Goal: Task Accomplishment & Management: Complete application form

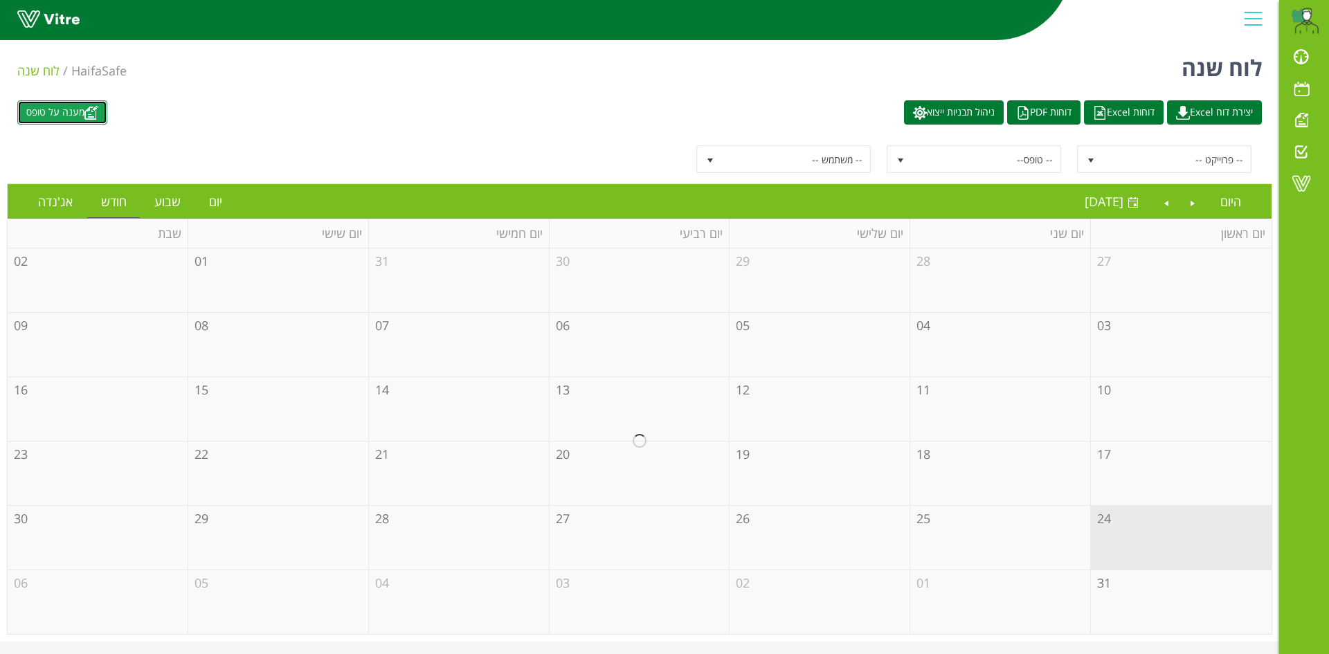
click at [78, 110] on link "מענה על טופס" at bounding box center [62, 112] width 90 height 24
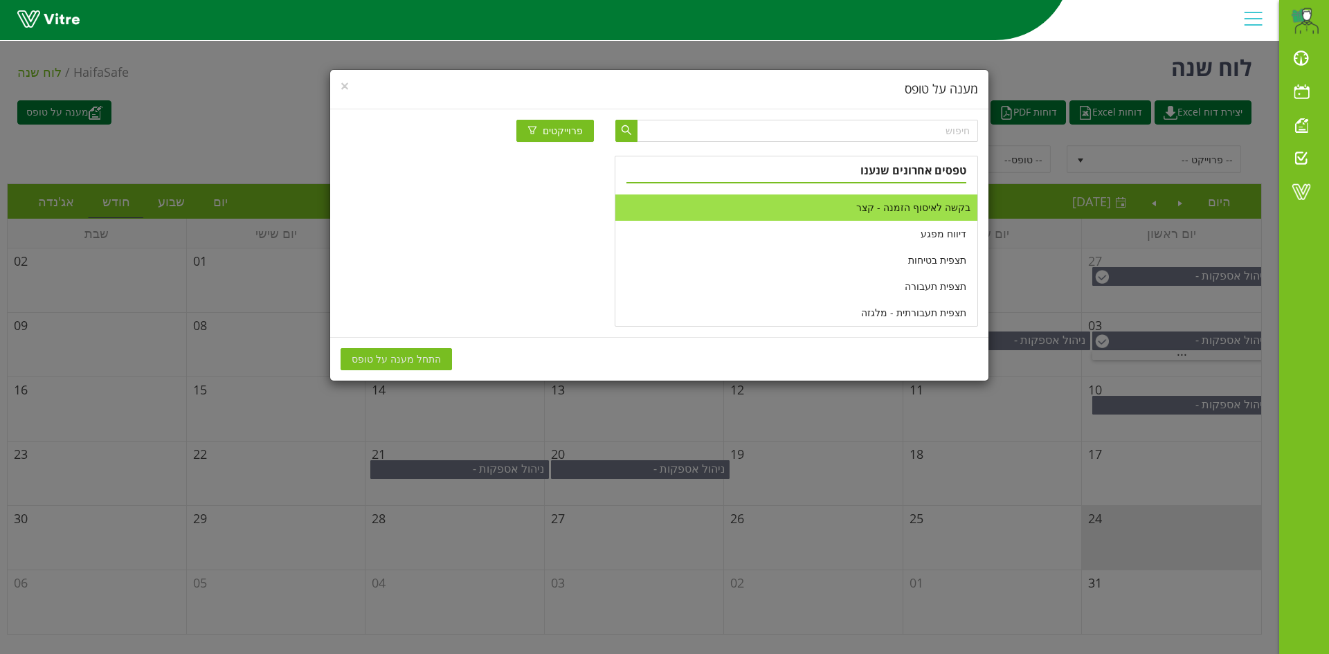
click at [889, 207] on li "בקשה לאיסוף הזמנה - קצר" at bounding box center [795, 207] width 361 height 26
click at [426, 363] on span "התחל מענה על טופס" at bounding box center [396, 359] width 89 height 15
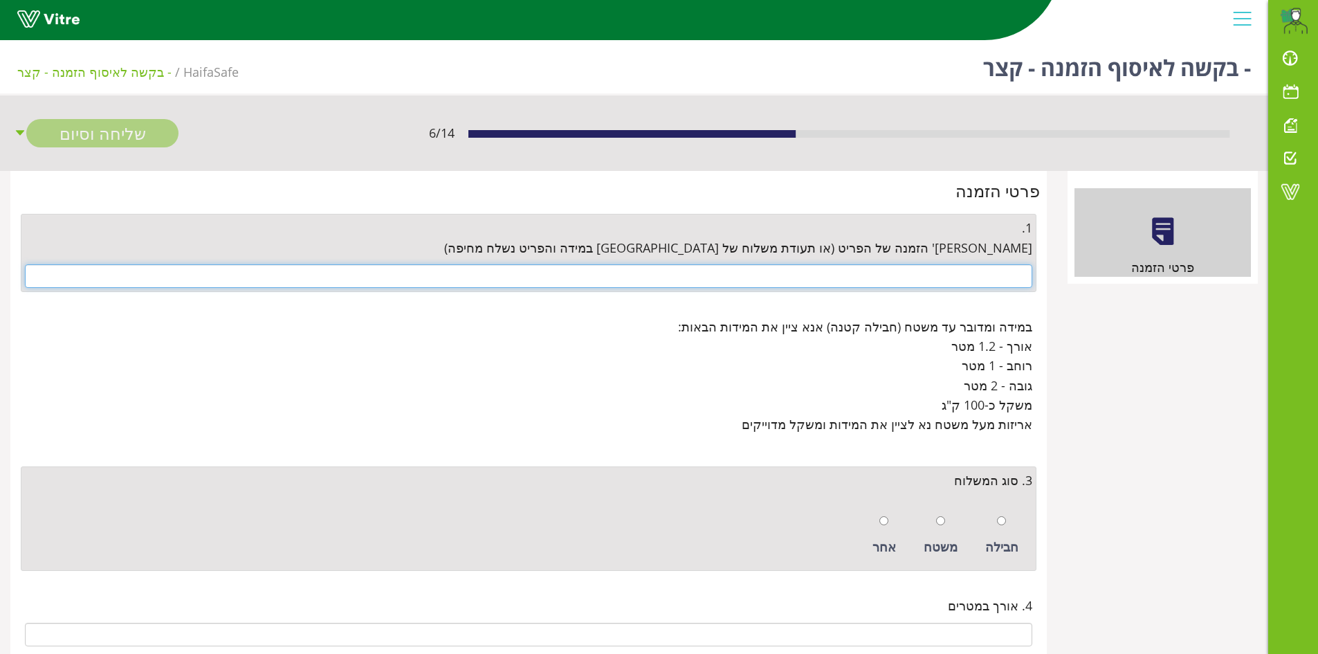
click at [902, 282] on input "text" at bounding box center [529, 276] width 1008 height 24
paste input "4500670332"
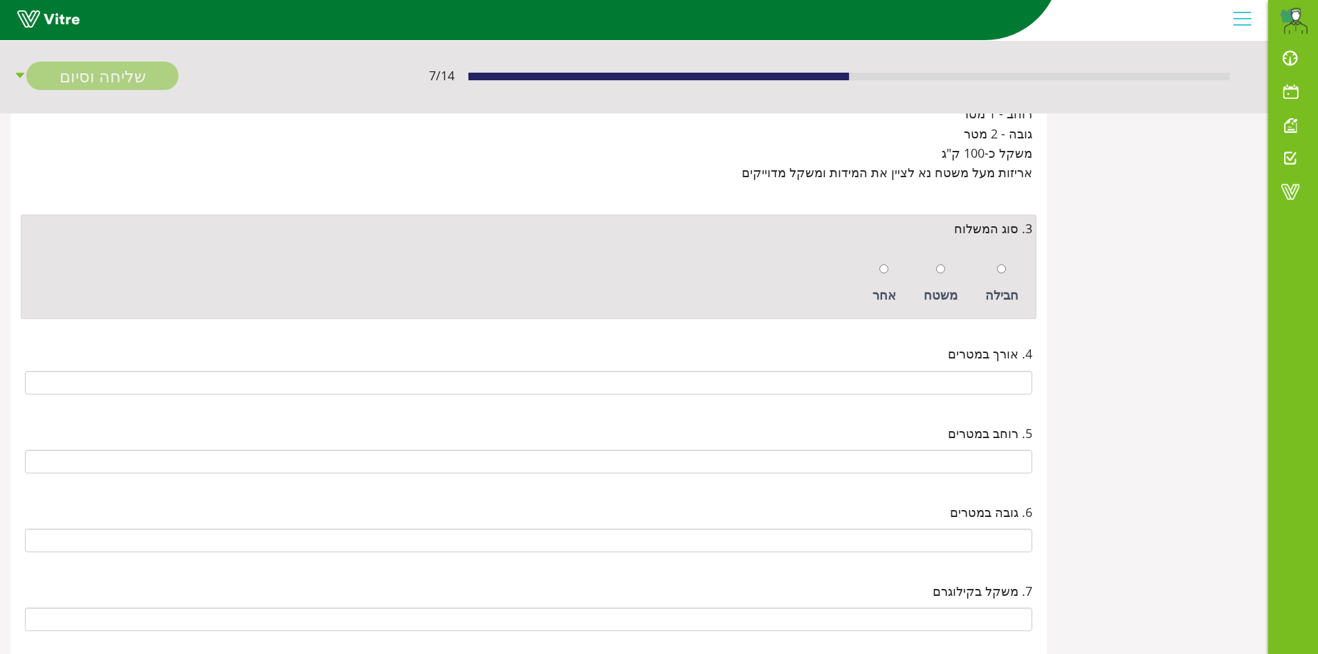
scroll to position [277, 0]
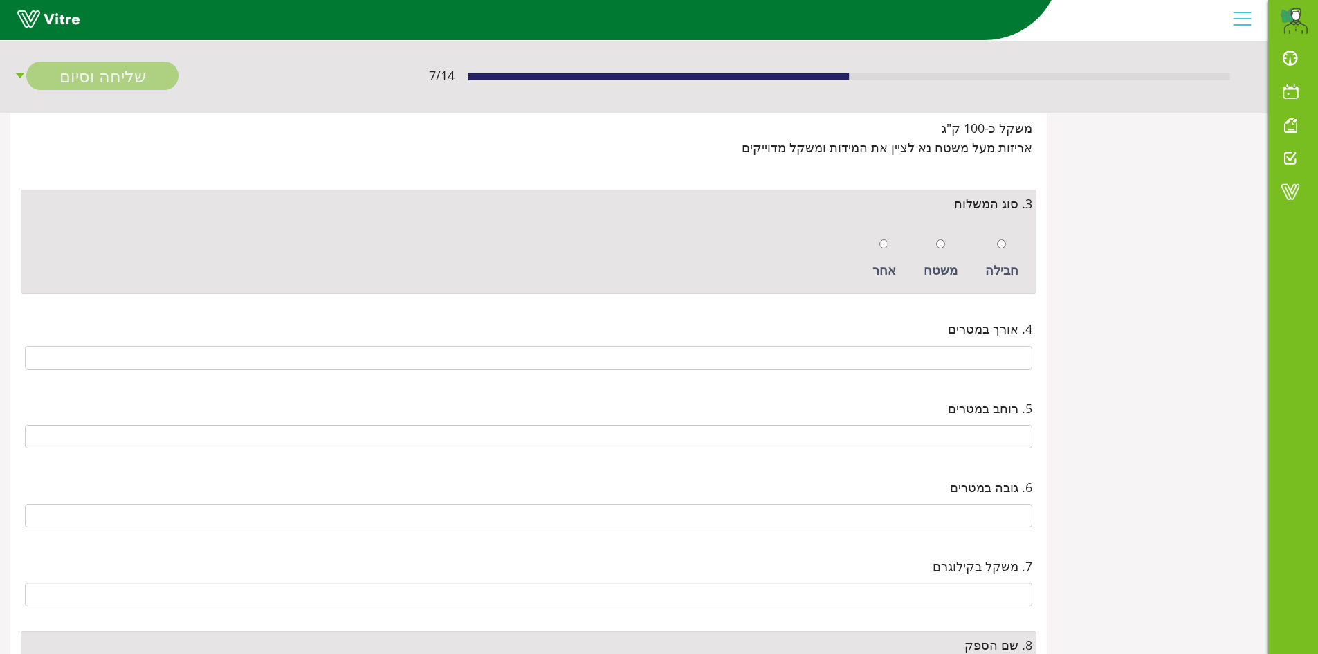
type input "4500670332"
click at [1002, 244] on input "radio" at bounding box center [1001, 243] width 9 height 9
radio input "true"
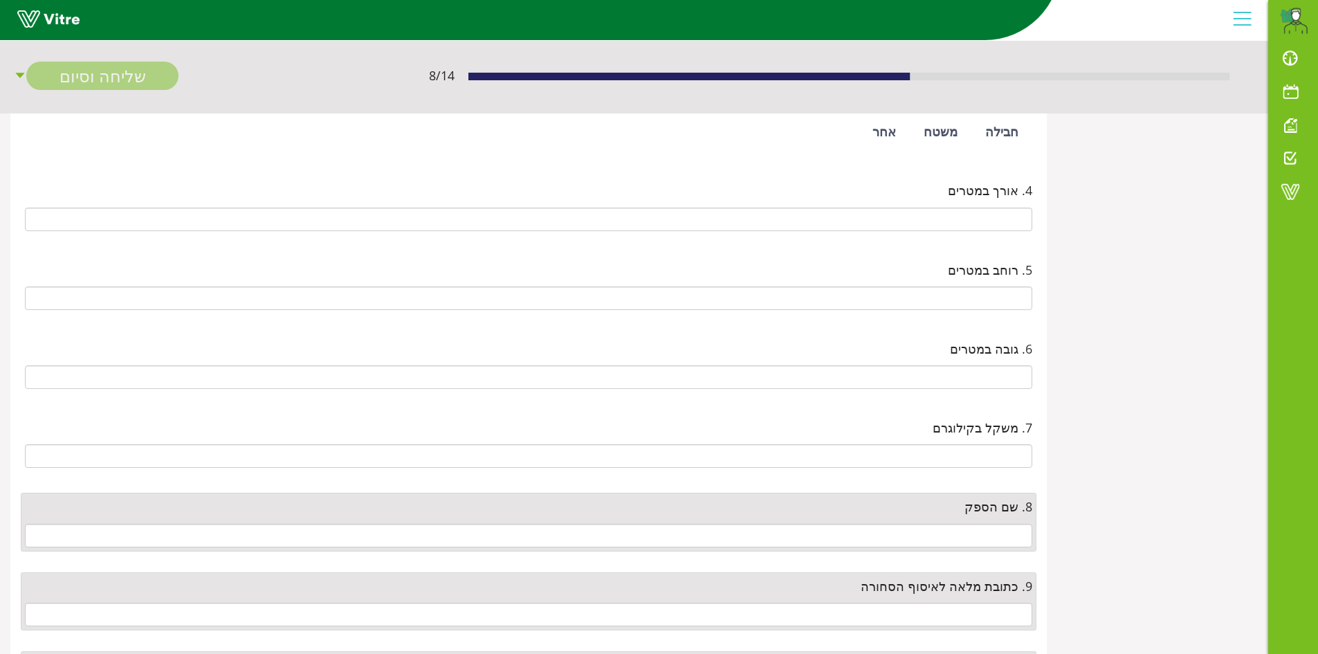
scroll to position [484, 0]
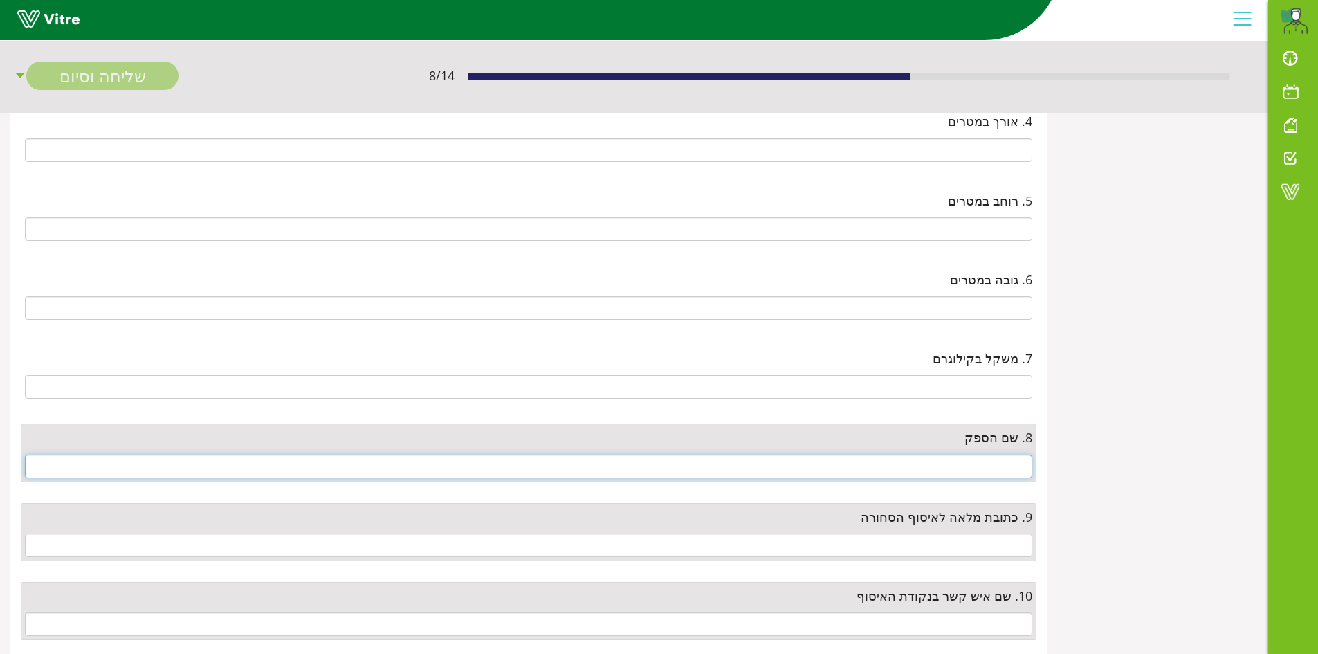
click at [1014, 459] on input "text" at bounding box center [529, 467] width 1008 height 24
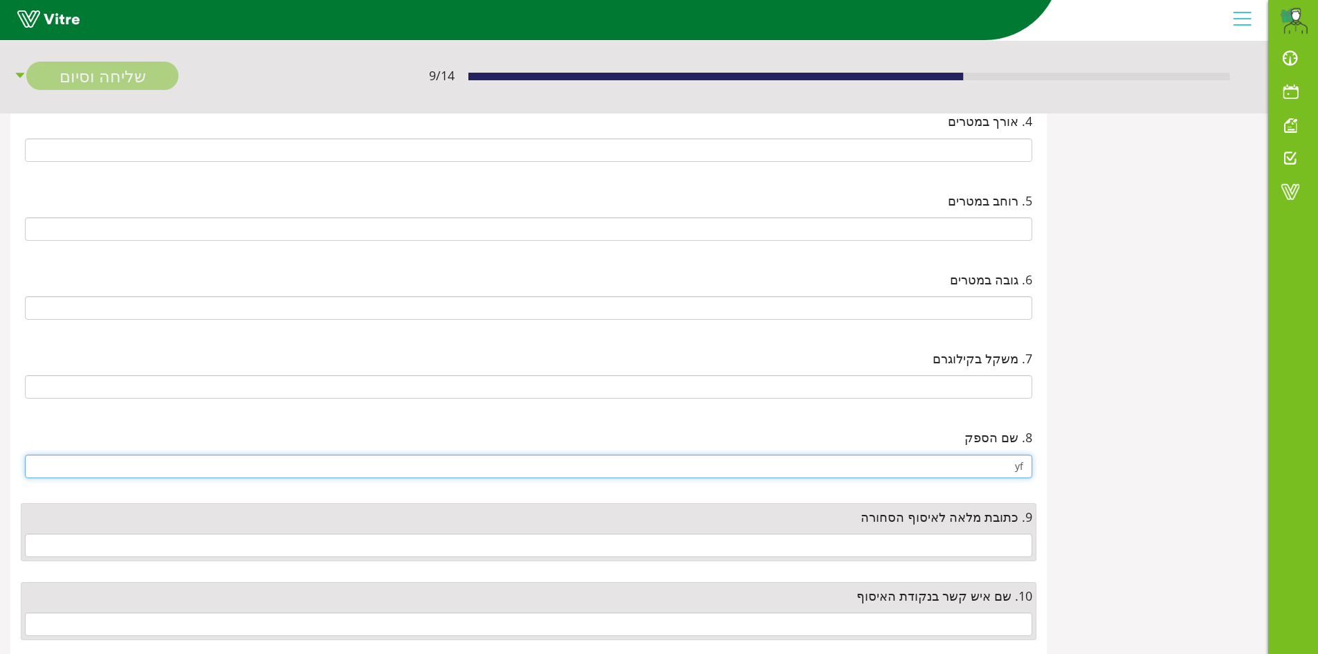
type input "y"
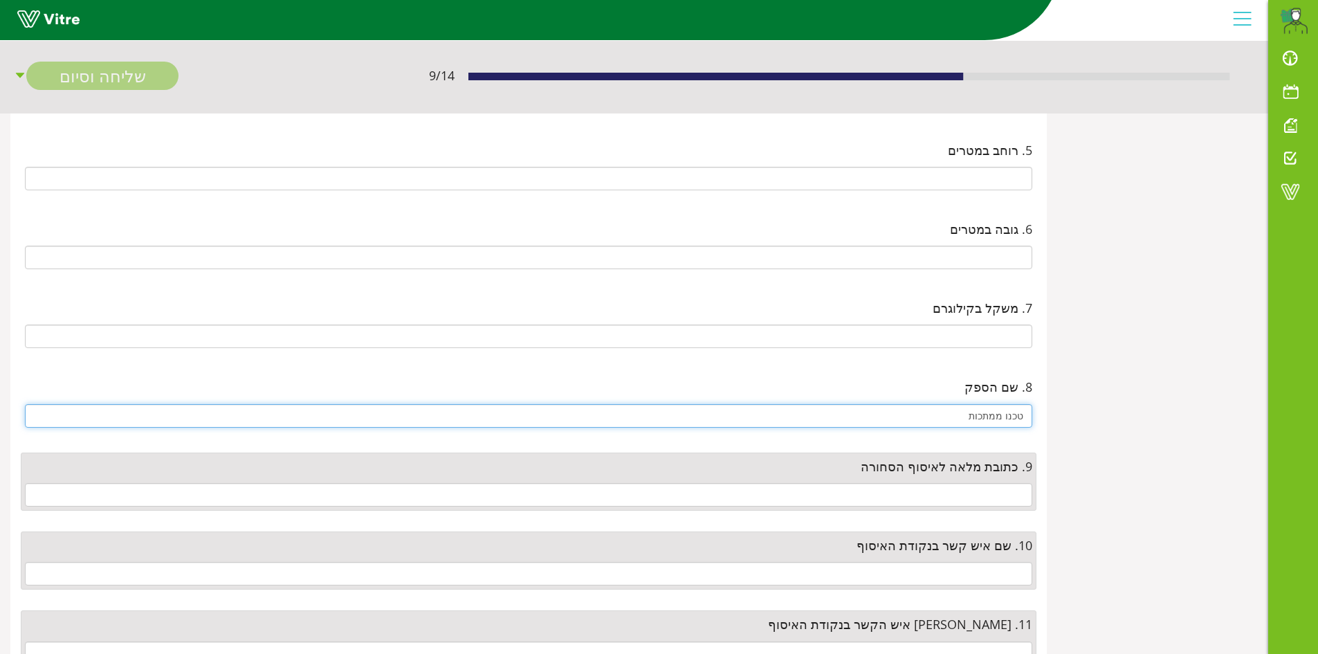
scroll to position [623, 0]
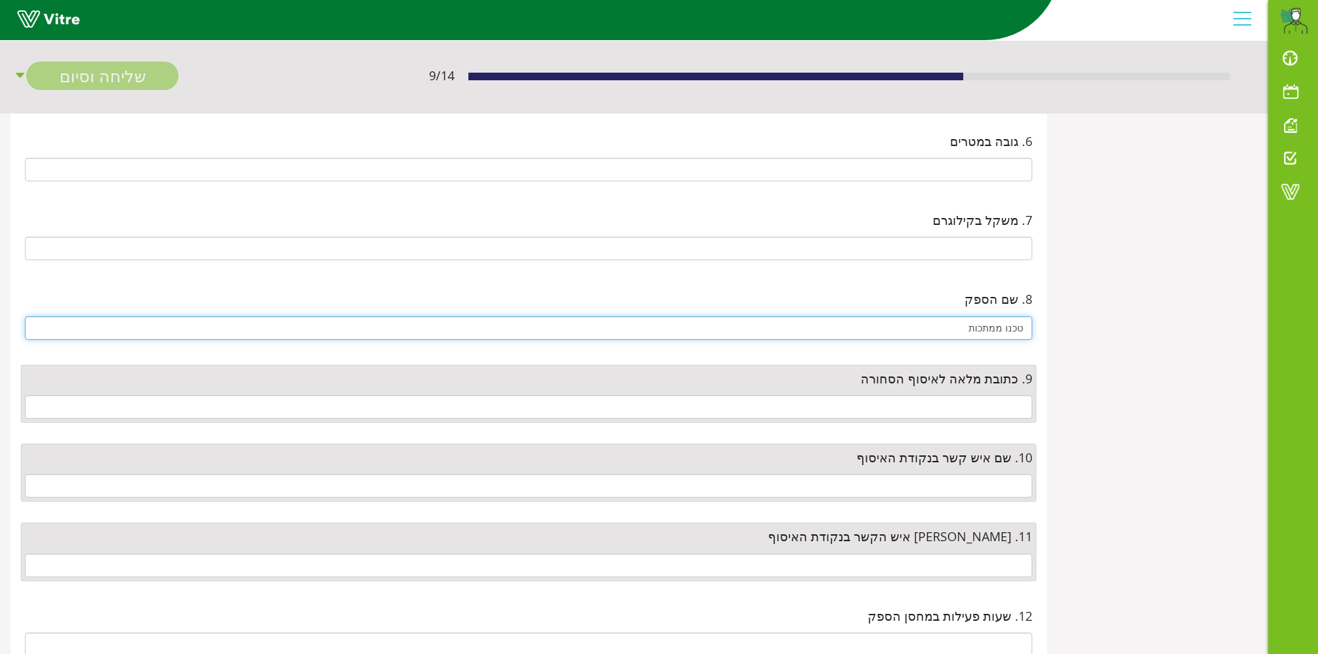
click at [995, 325] on input "טכנו ממתכות" at bounding box center [529, 328] width 1008 height 24
type input "טכנו מתכות"
click at [990, 404] on input "text" at bounding box center [529, 407] width 1008 height 24
paste input "1992techno@gmail.com"
type input "1992techno@gmail.com"
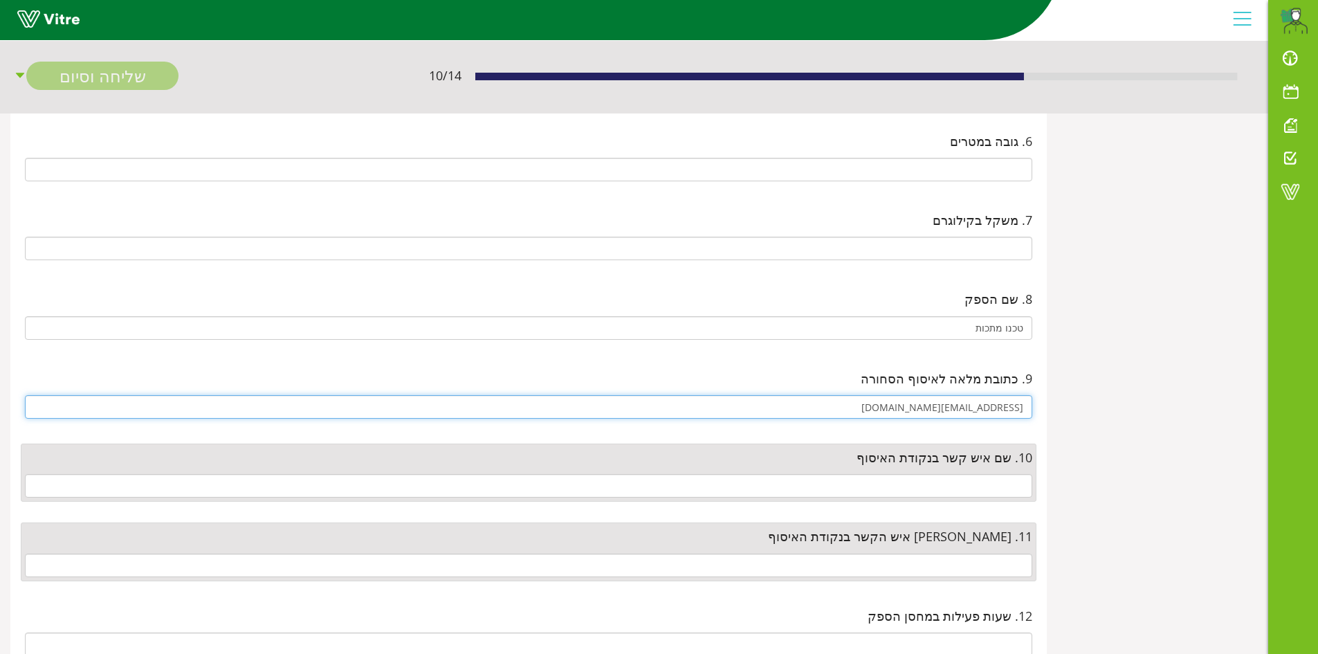
drag, startPoint x: 907, startPoint y: 402, endPoint x: 1176, endPoint y: 473, distance: 278.5
click at [1176, 473] on div "פרטי הזמנה פרטי הזמנה 1. מס' הזמנה של הפריט (או תעודת משלוח של חיפה במידה והפרי…" at bounding box center [634, 328] width 1268 height 1561
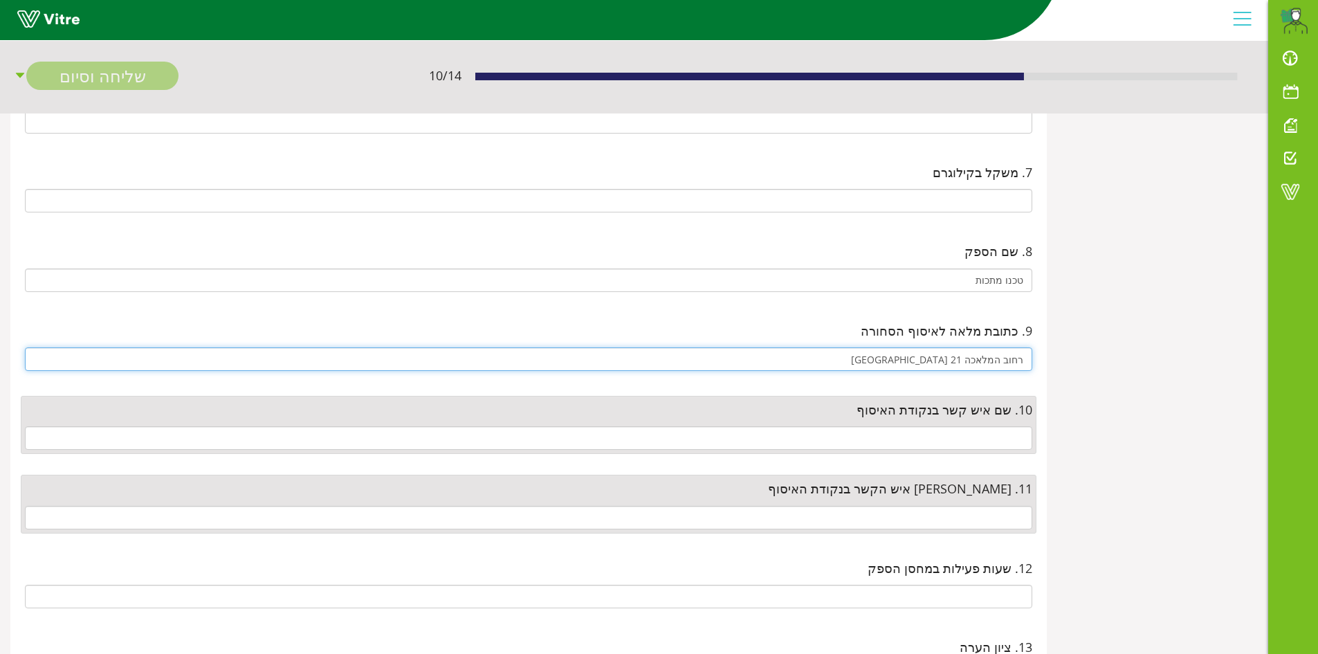
scroll to position [692, 0]
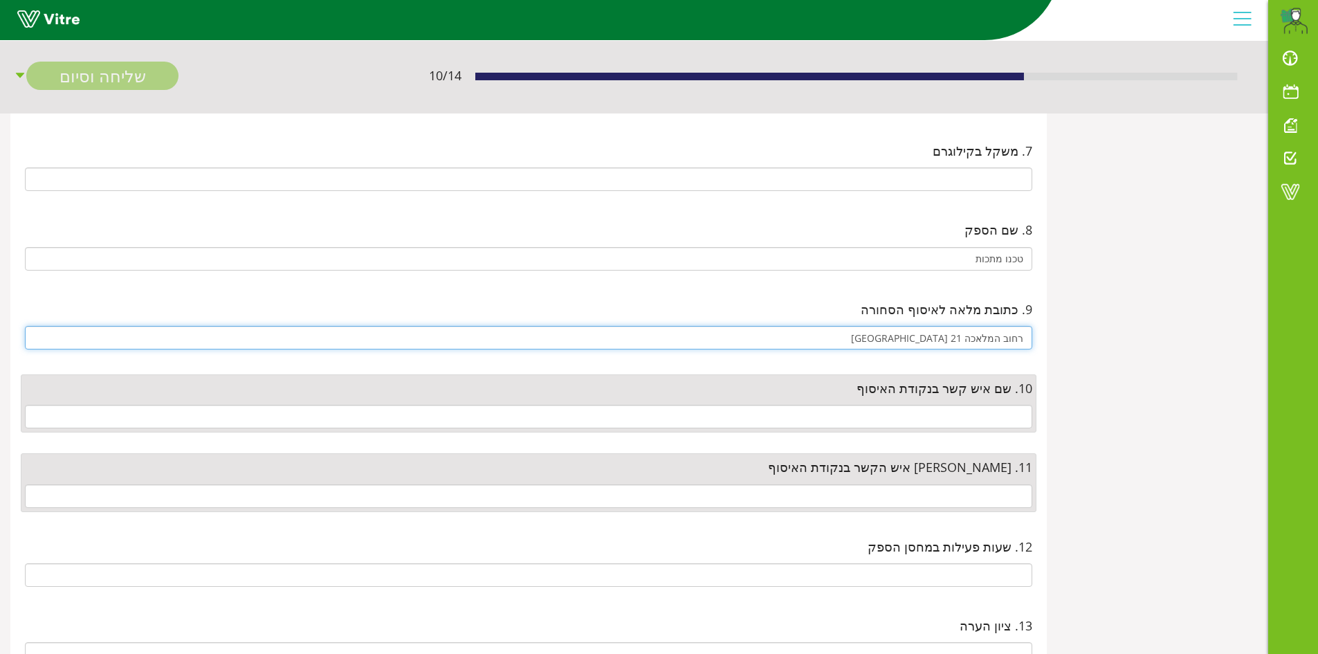
type input "רחוב המלאכה 21 באר שבע"
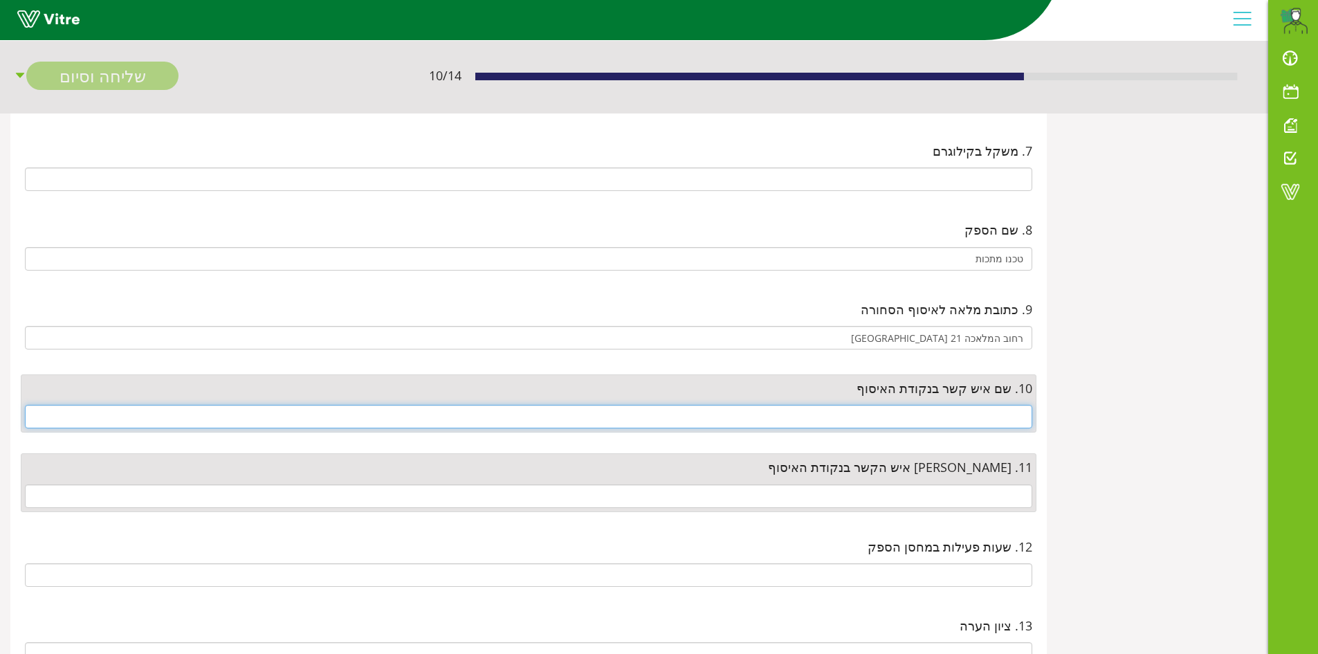
click at [957, 408] on input "text" at bounding box center [529, 417] width 1008 height 24
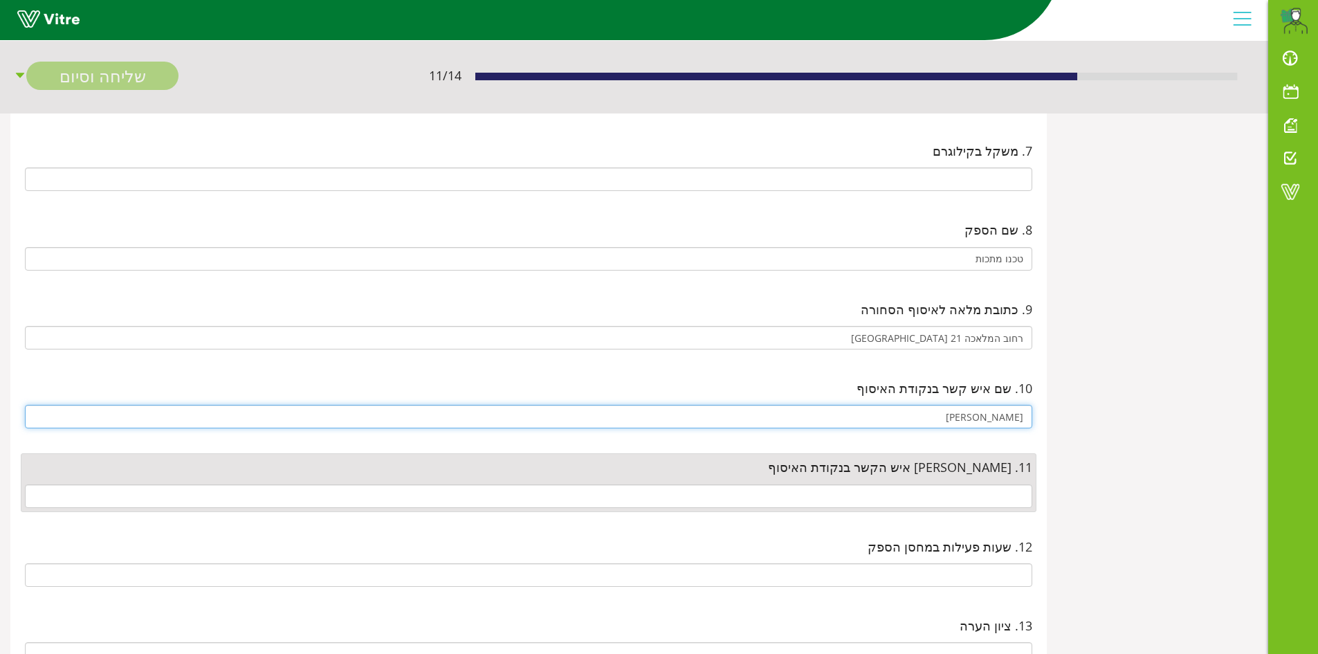
type input "שירן"
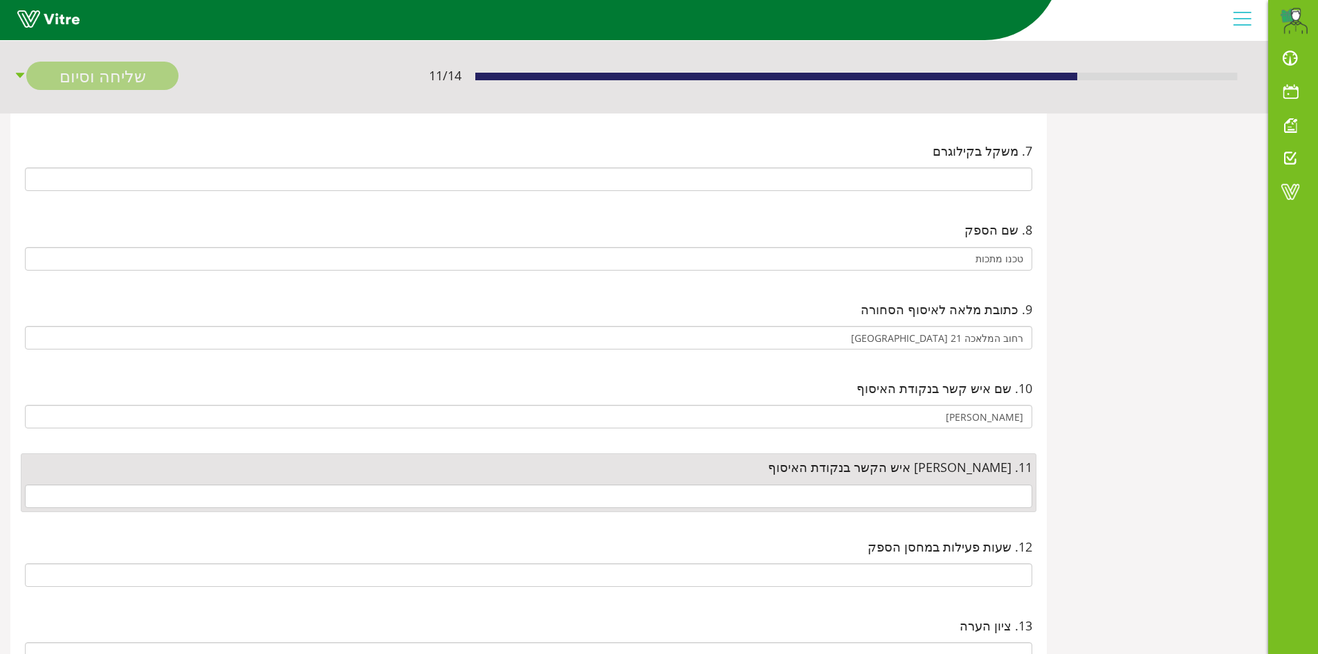
click at [1003, 483] on div "11. נייד איש הקשר בנקודת האיסוף" at bounding box center [529, 482] width 1016 height 58
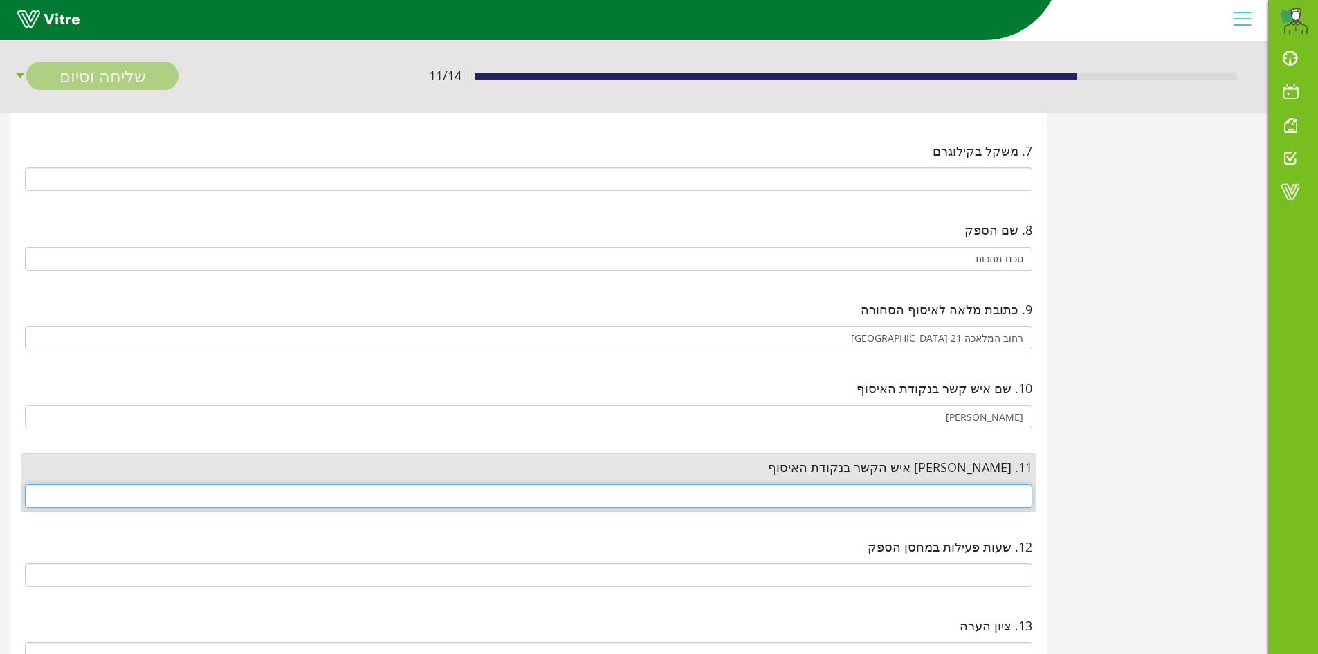
click at [1003, 487] on input "text" at bounding box center [529, 496] width 1008 height 24
paste input "08-6275977"
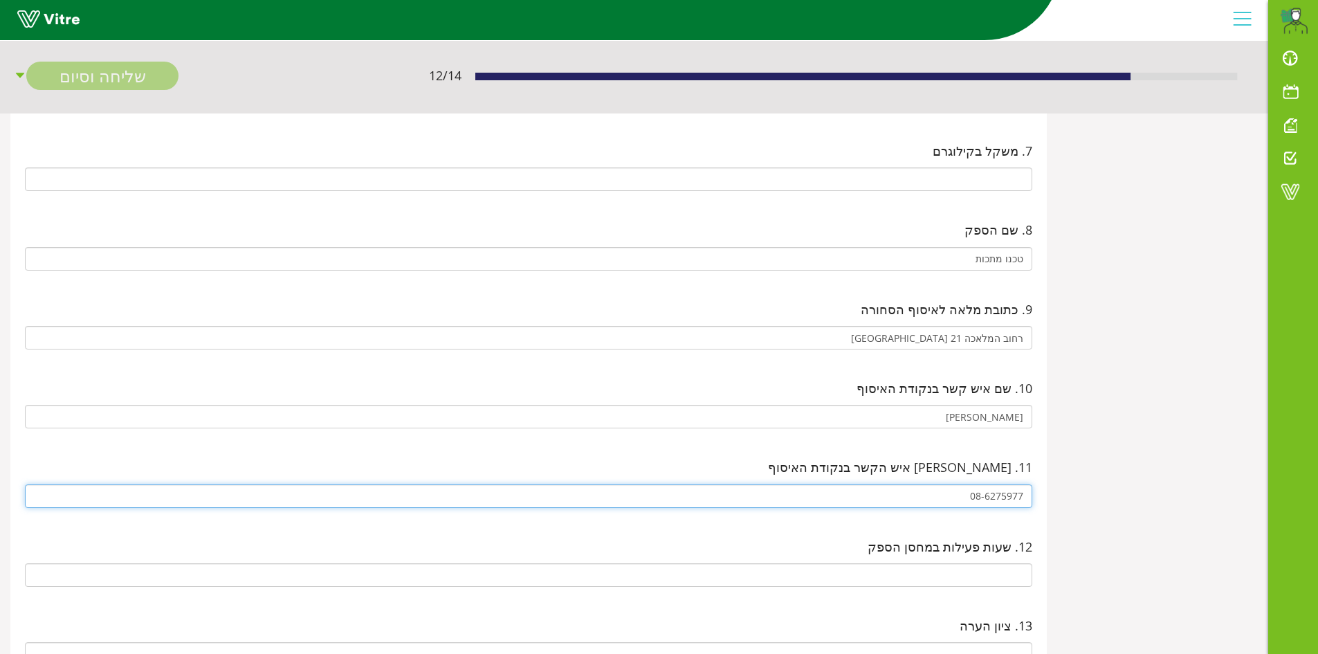
drag, startPoint x: 985, startPoint y: 495, endPoint x: 992, endPoint y: 501, distance: 8.9
click at [983, 496] on input "08-6275977" at bounding box center [529, 496] width 1008 height 24
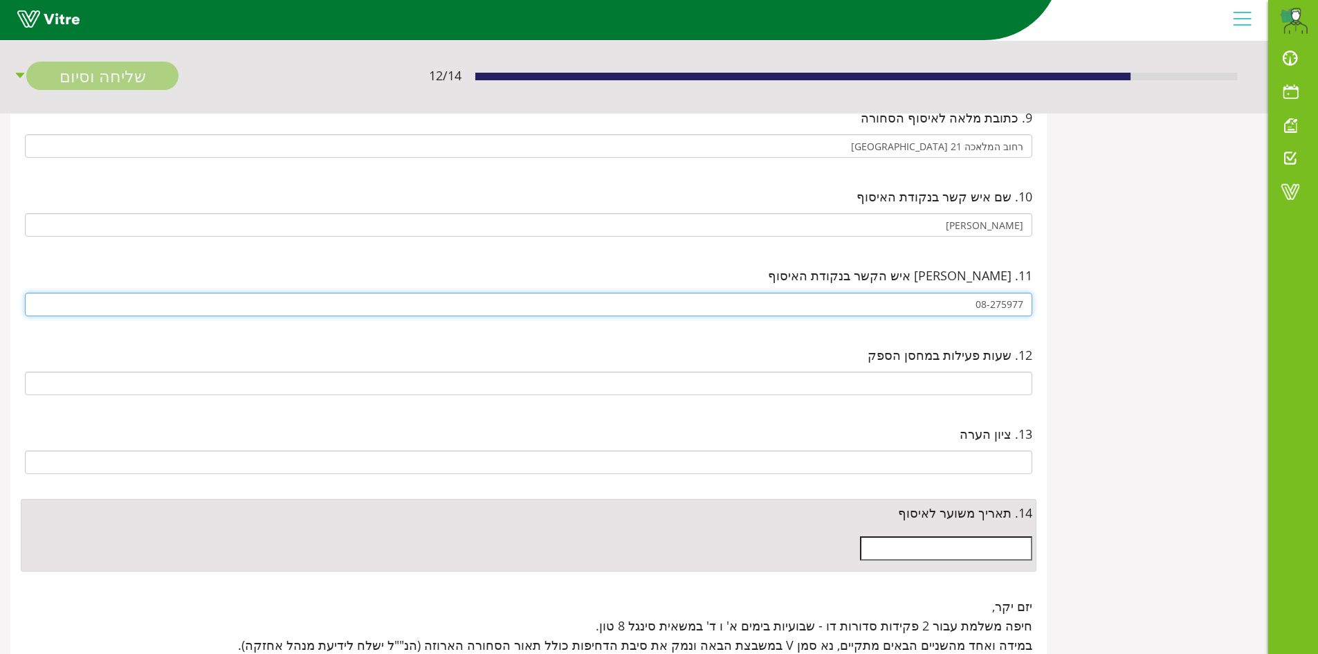
scroll to position [900, 0]
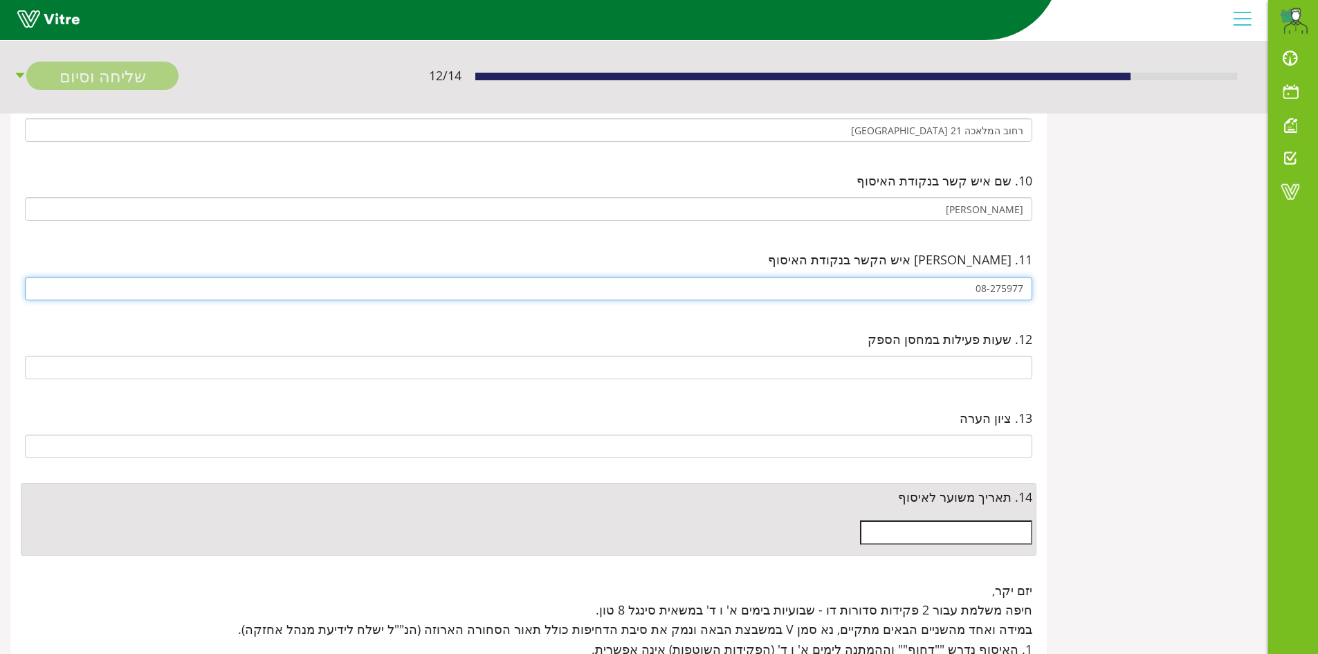
type input "08-275977"
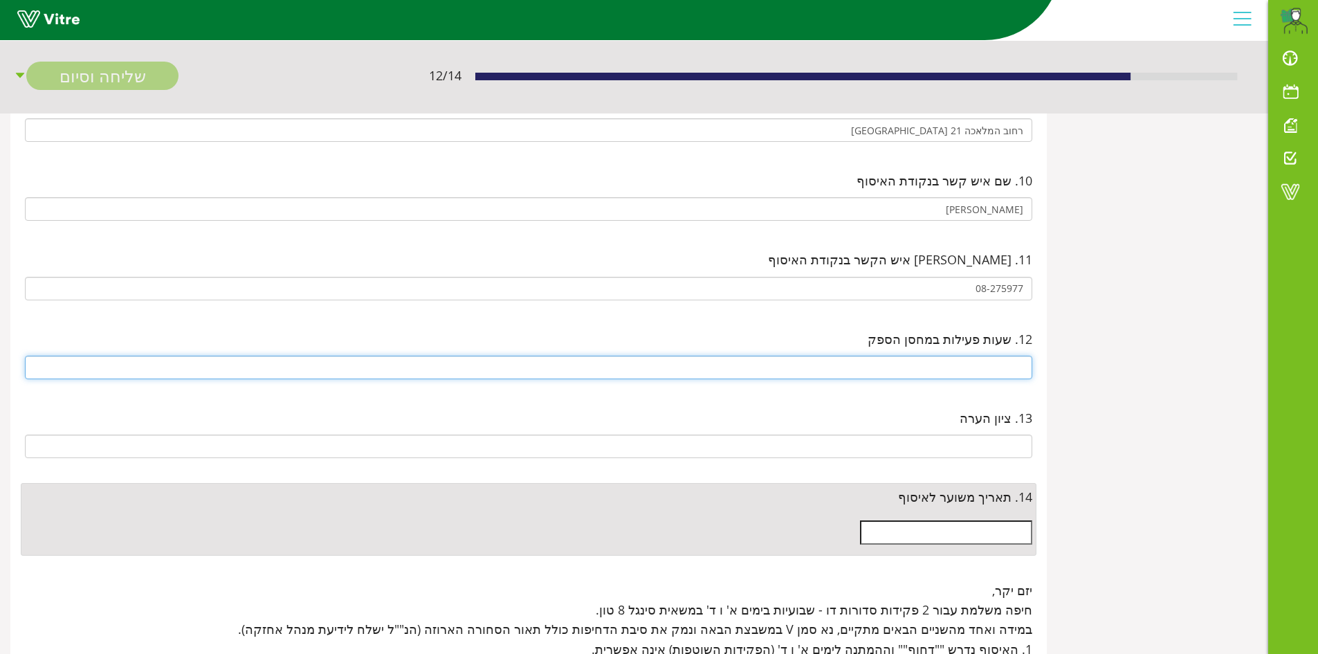
click at [1012, 375] on input "text" at bounding box center [529, 368] width 1008 height 24
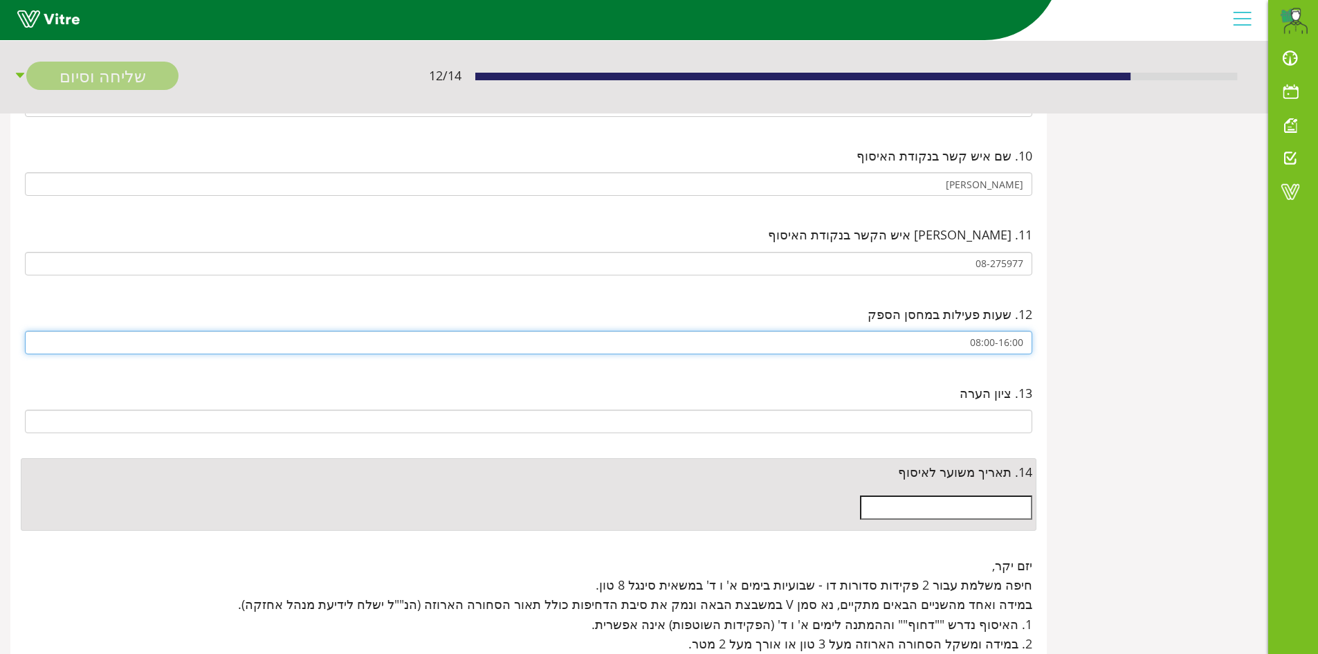
scroll to position [969, 0]
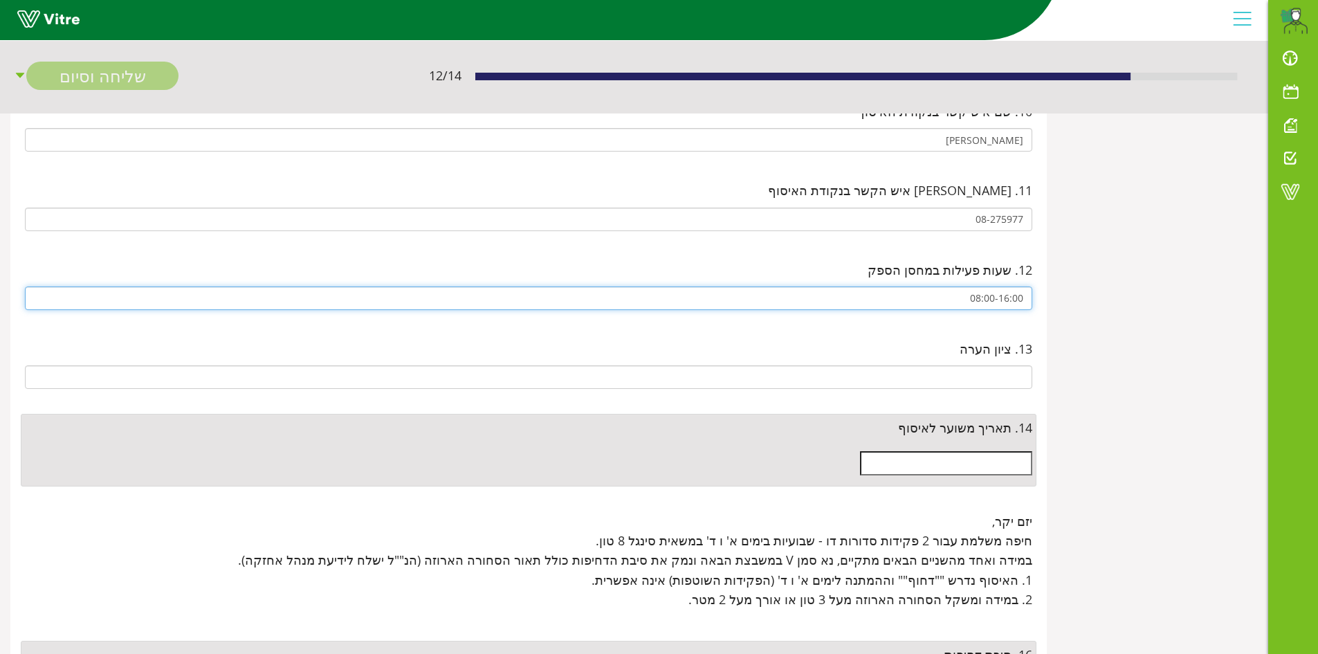
type input "08:00-16:00"
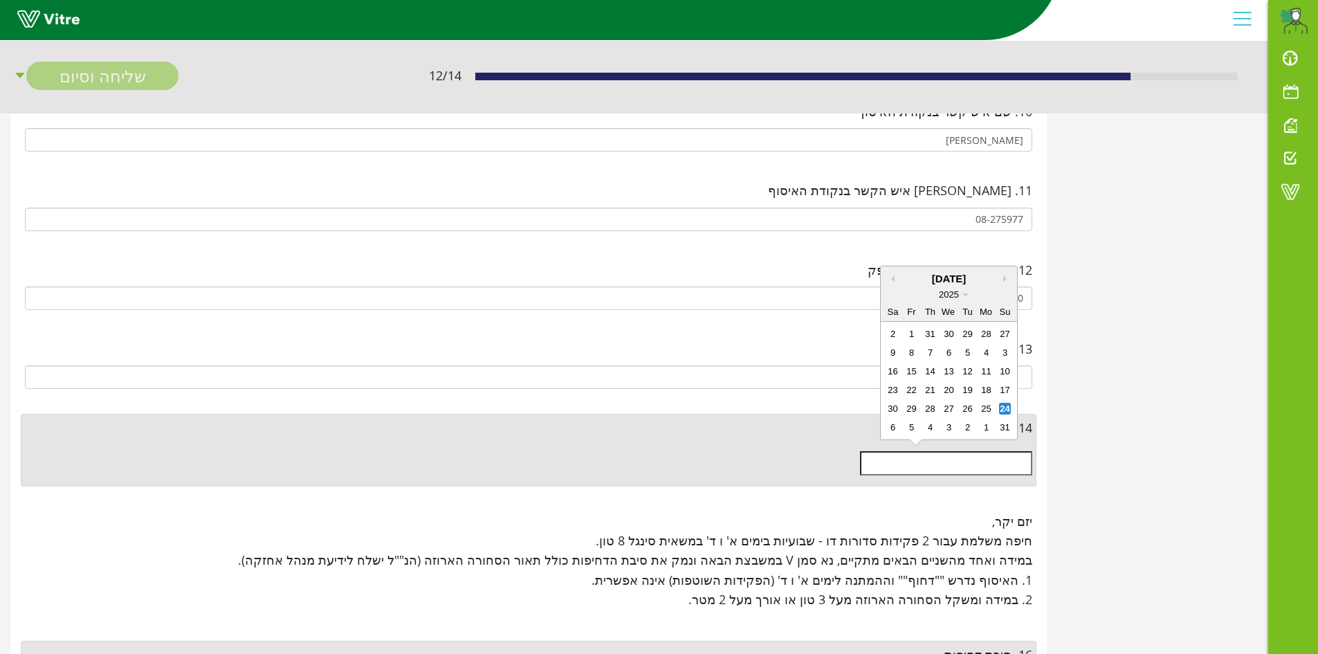
click at [997, 462] on input "text" at bounding box center [946, 463] width 172 height 24
click at [970, 409] on div "26" at bounding box center [968, 409] width 12 height 12
type input "26/08/2025"
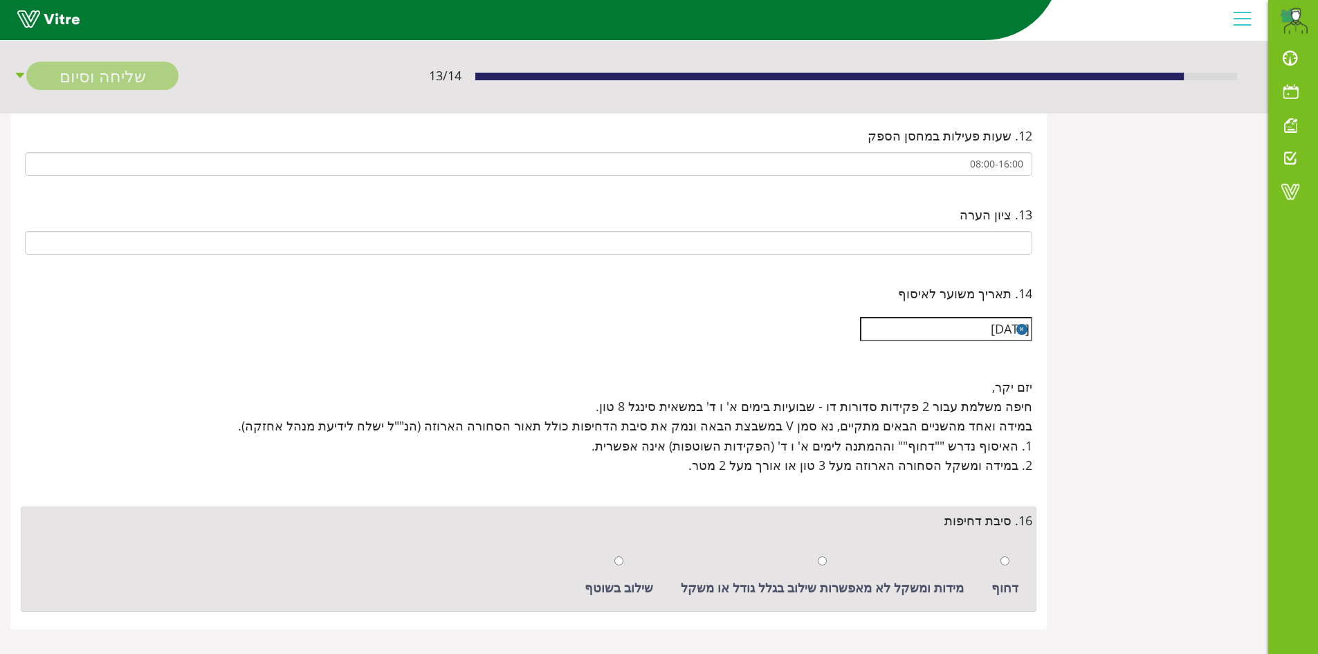
scroll to position [1113, 0]
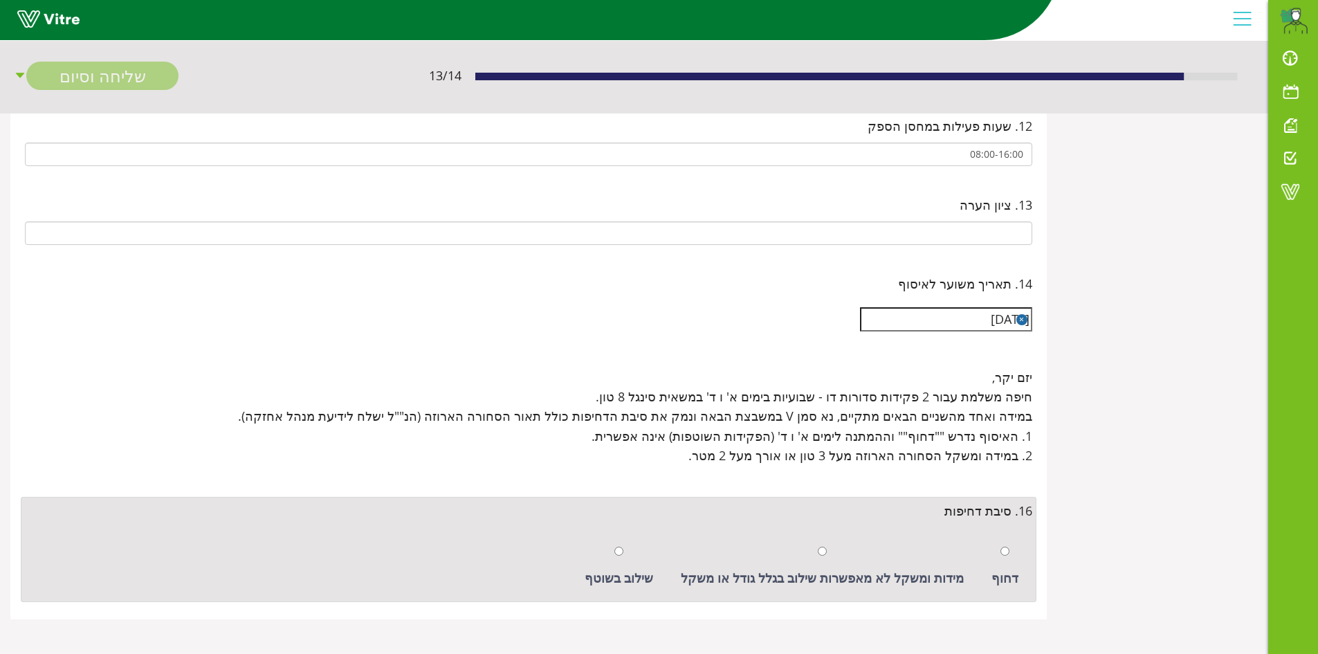
click at [623, 543] on div at bounding box center [618, 550] width 9 height 19
radio input "true"
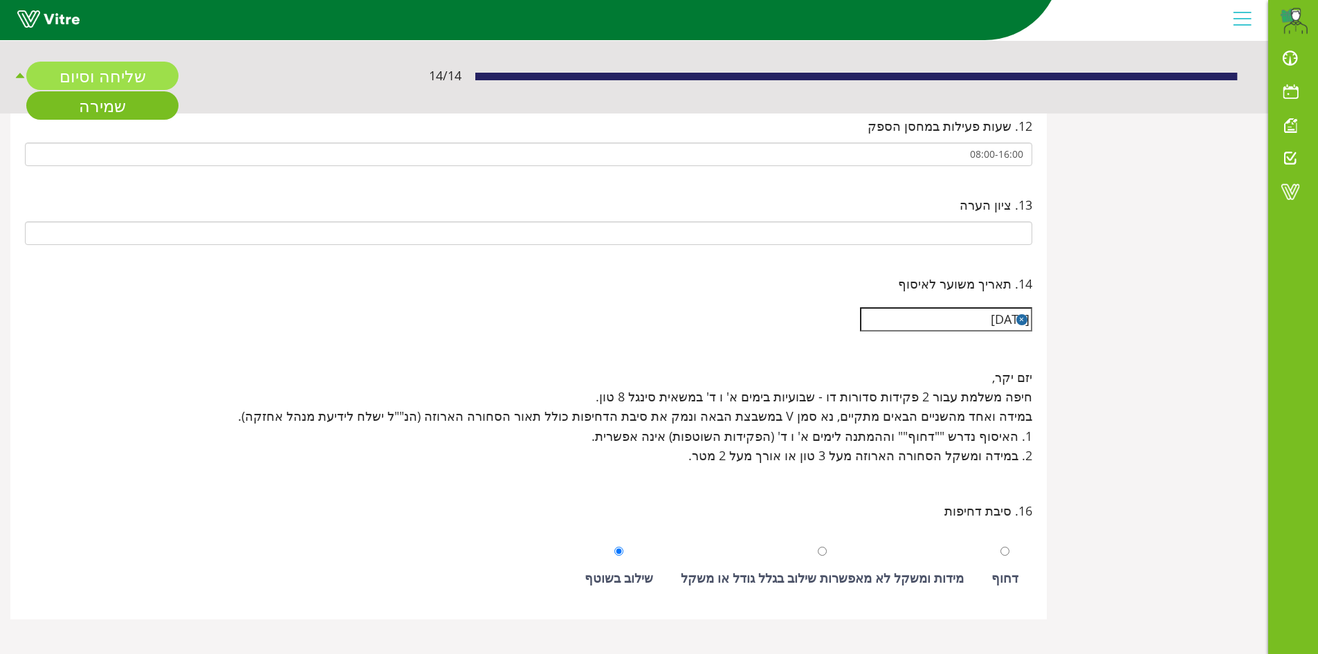
click at [120, 73] on link "שליחה וסיום" at bounding box center [102, 76] width 152 height 28
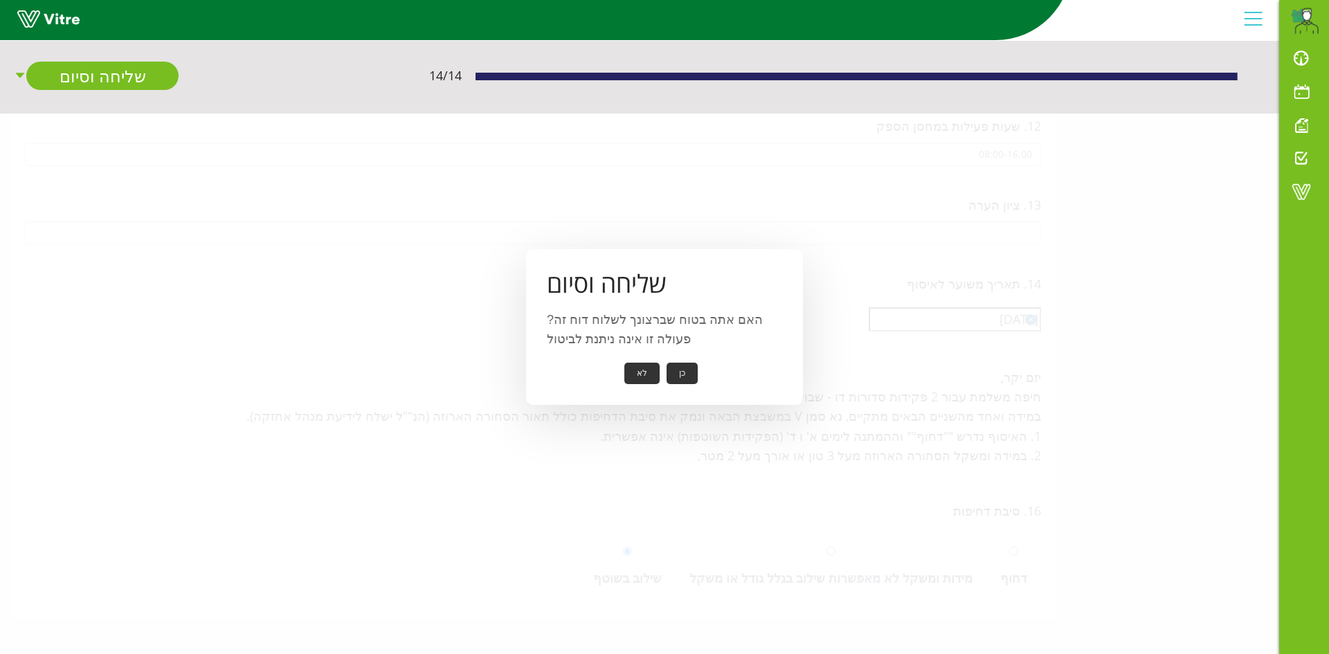
click at [674, 380] on button "כן" at bounding box center [681, 373] width 31 height 21
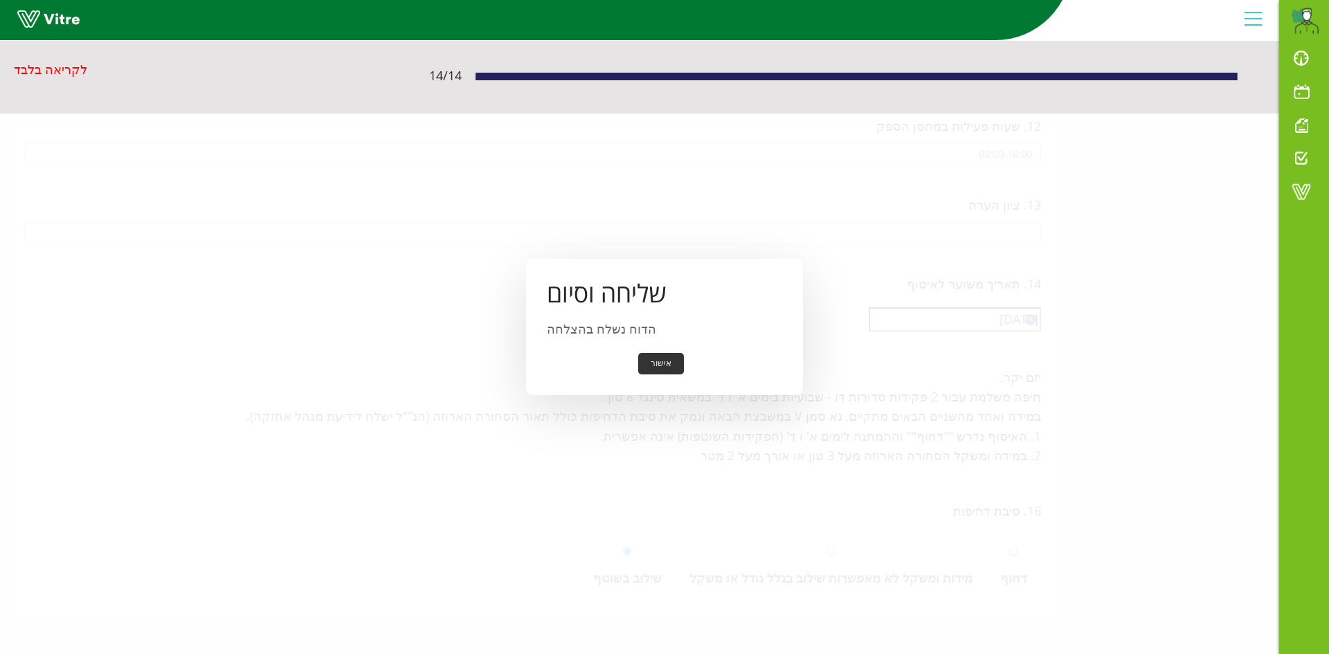
click at [677, 364] on button "אישור" at bounding box center [661, 363] width 46 height 21
